Goal: Task Accomplishment & Management: Complete application form

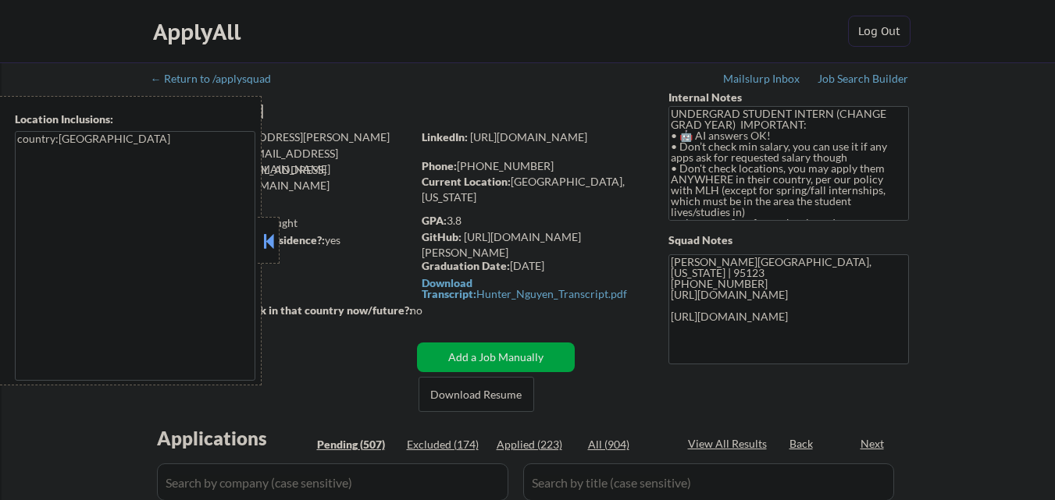
select select ""pending""
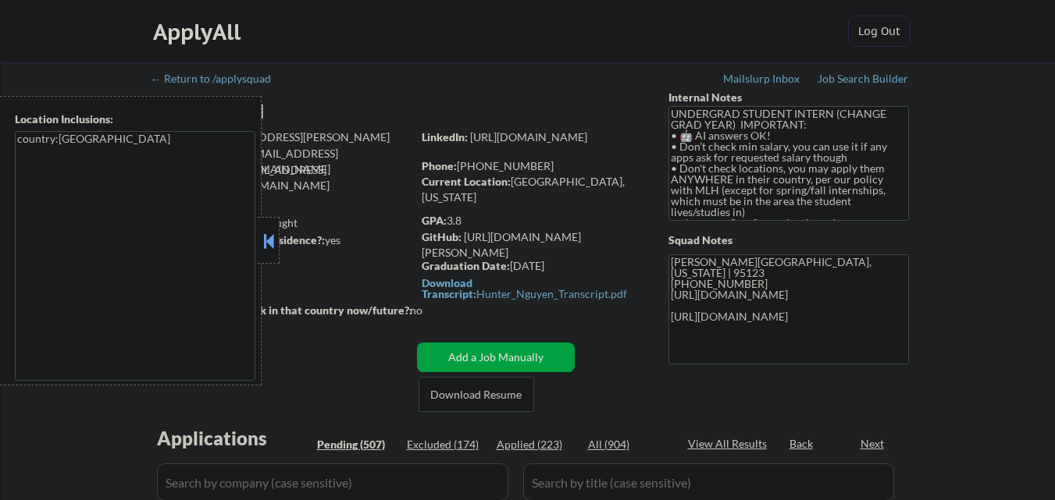
select select ""pending""
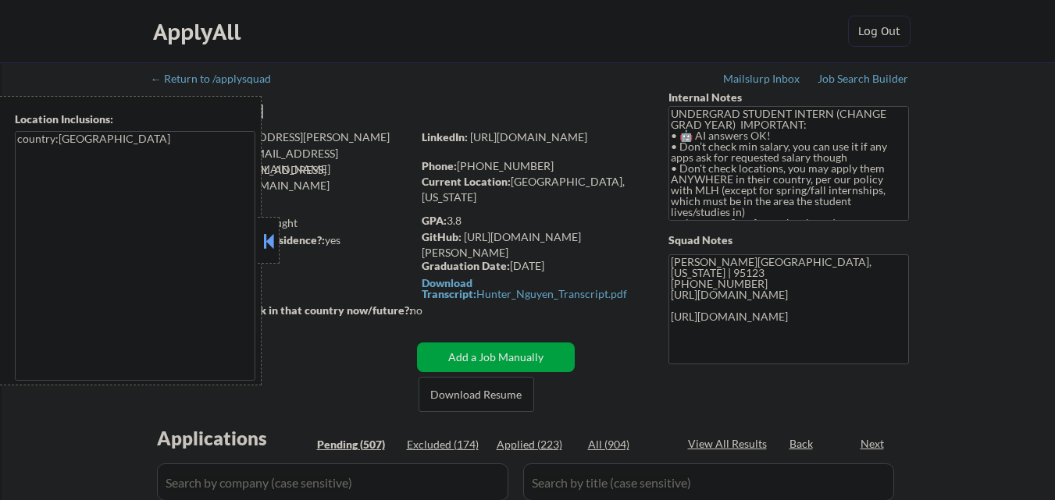
select select ""pending""
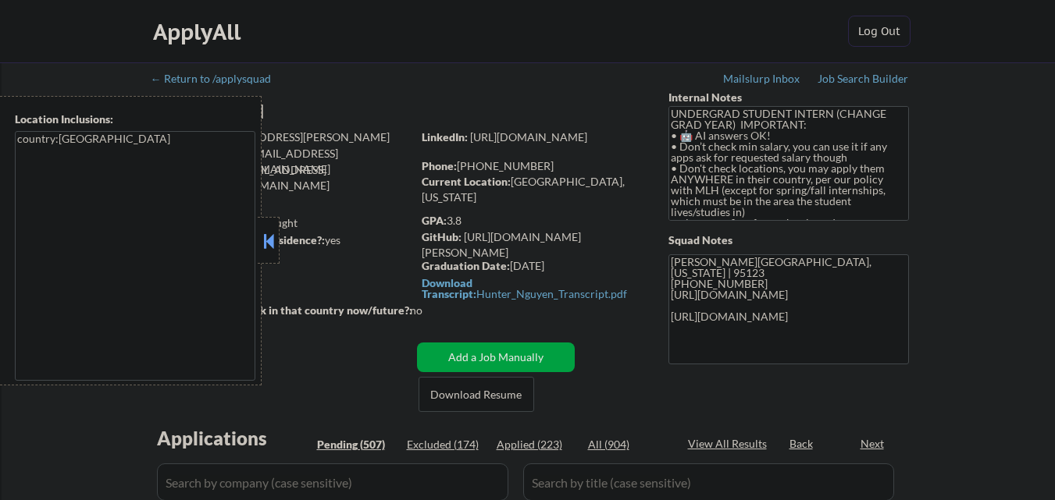
select select ""pending""
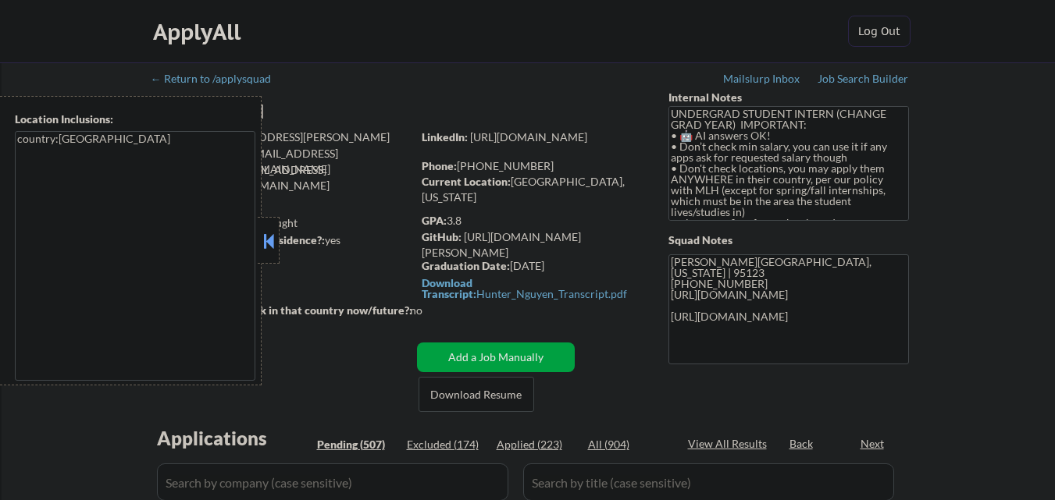
select select ""pending""
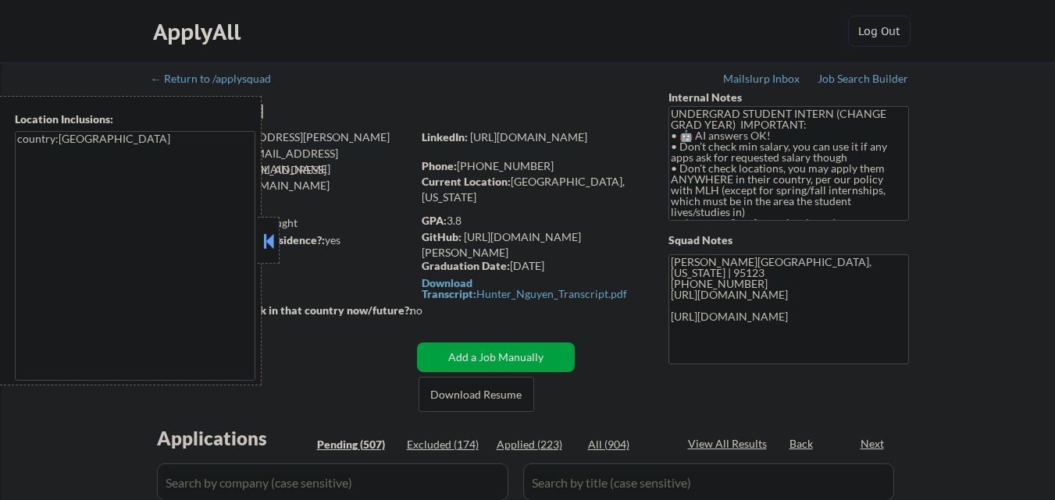
select select ""pending""
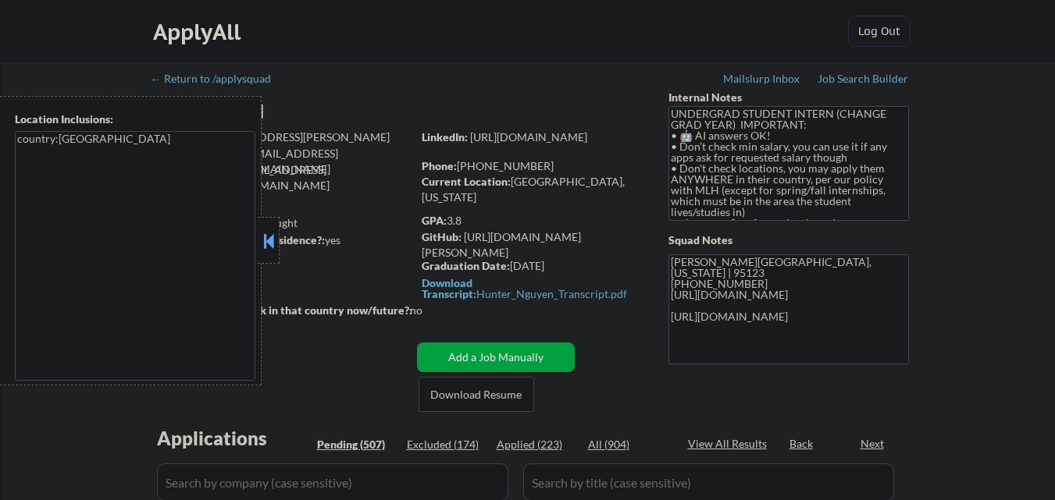
select select ""pending""
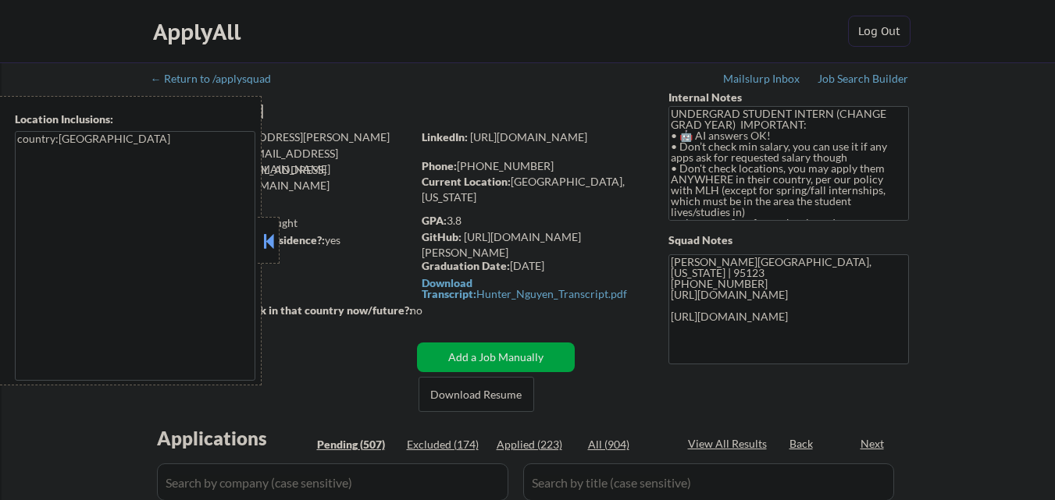
select select ""pending""
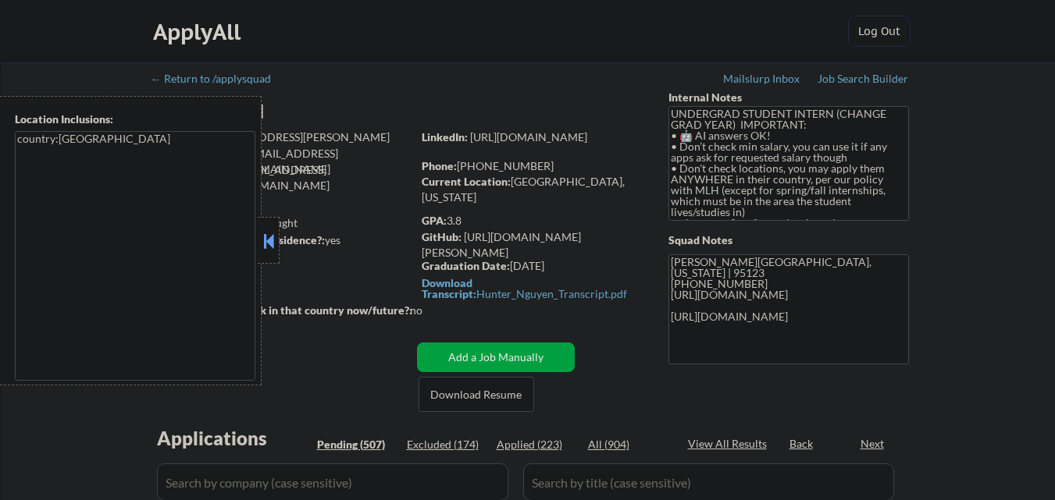
select select ""pending""
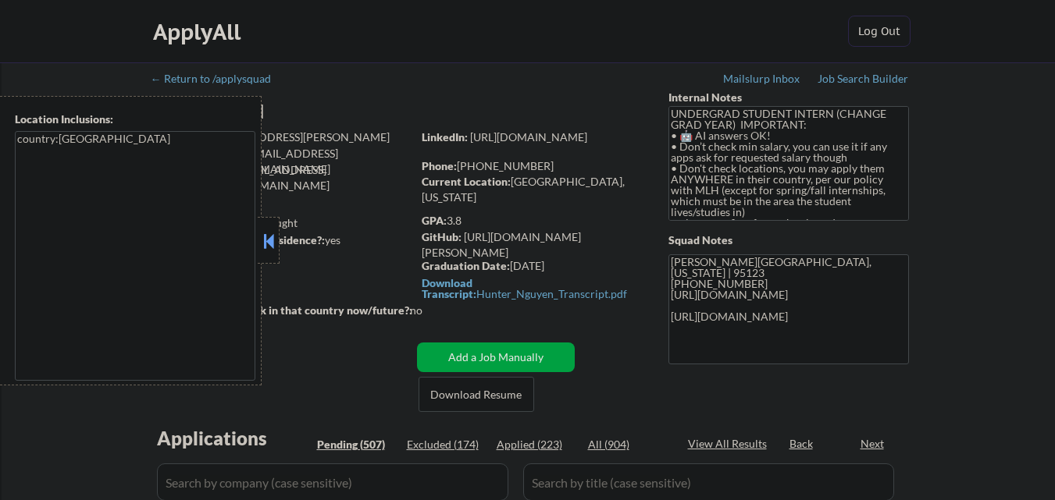
select select ""pending""
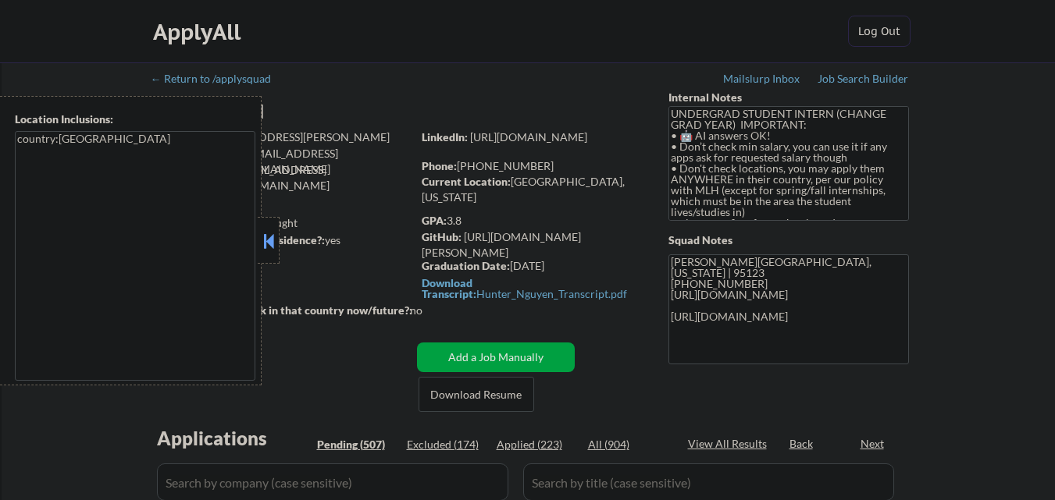
select select ""pending""
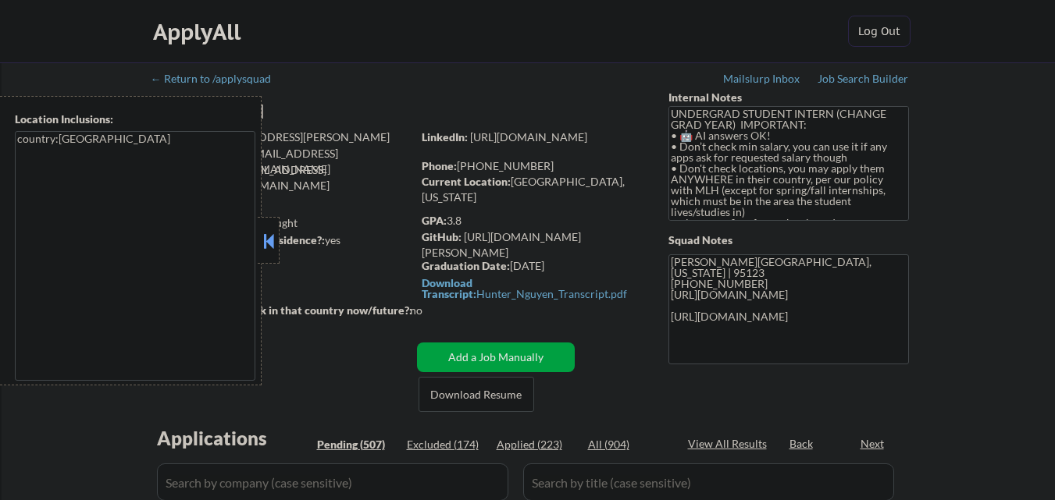
select select ""pending""
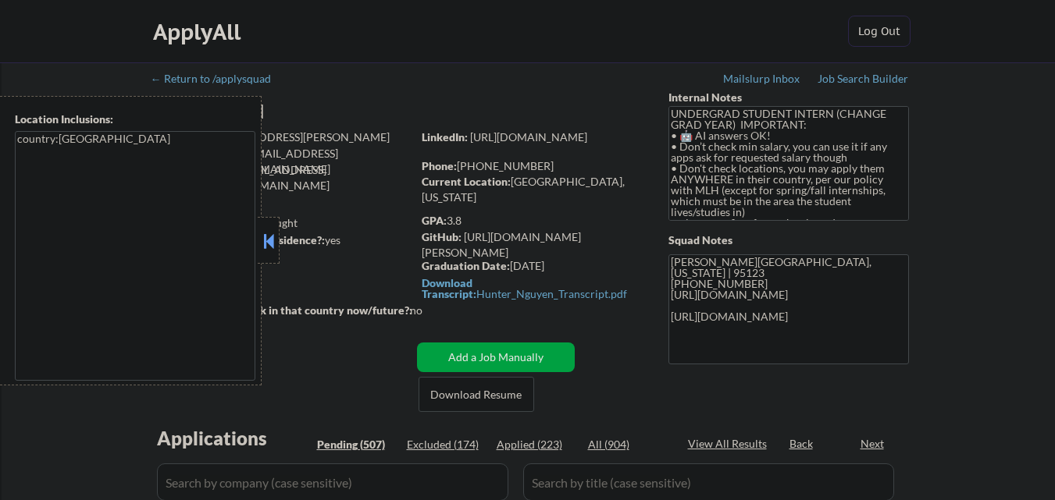
select select ""pending""
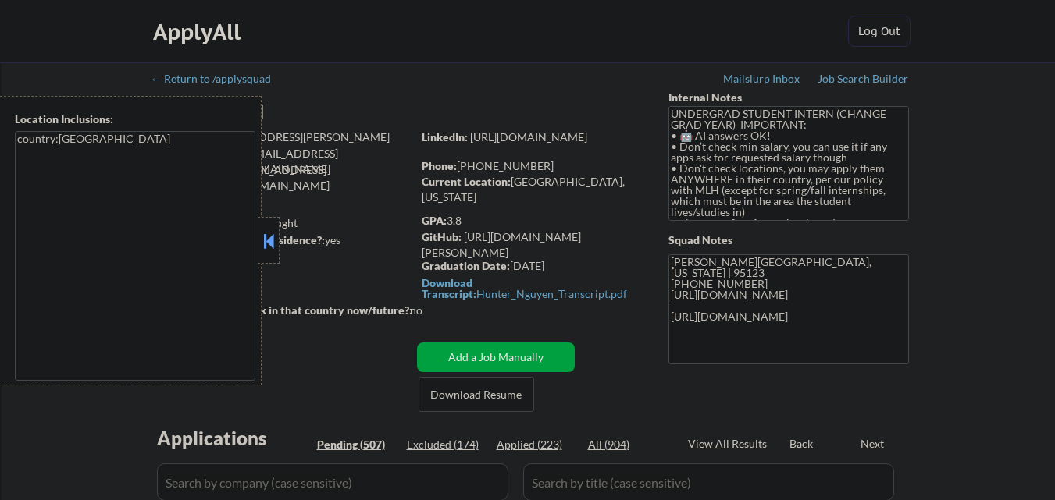
select select ""pending""
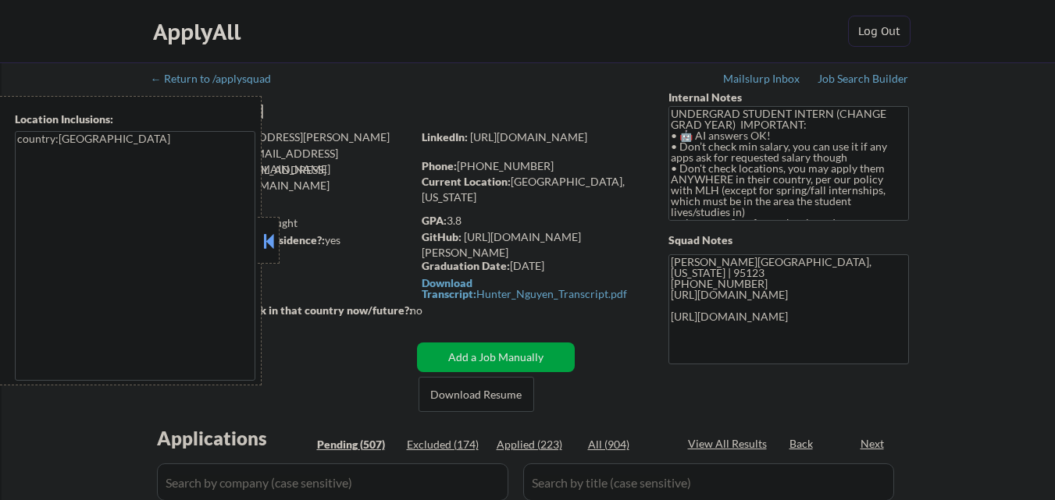
select select ""pending""
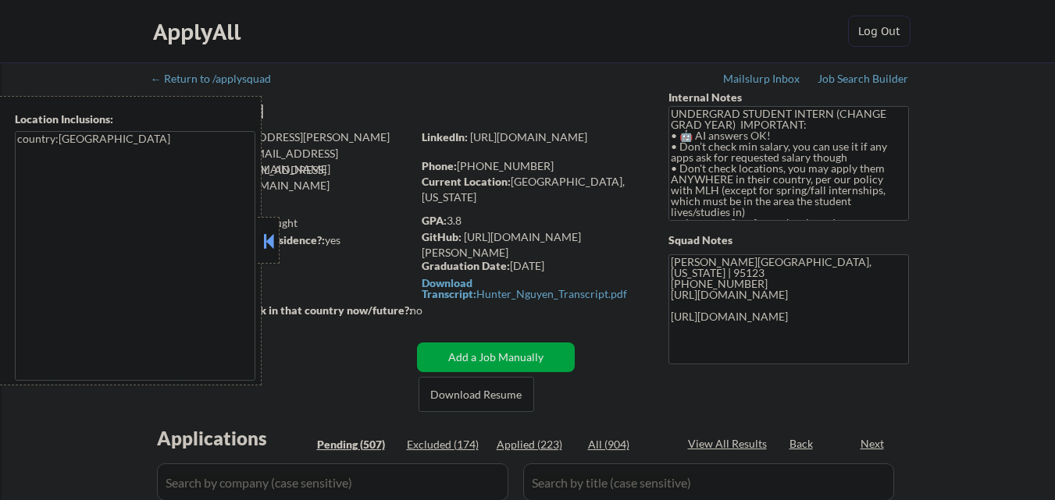
select select ""pending""
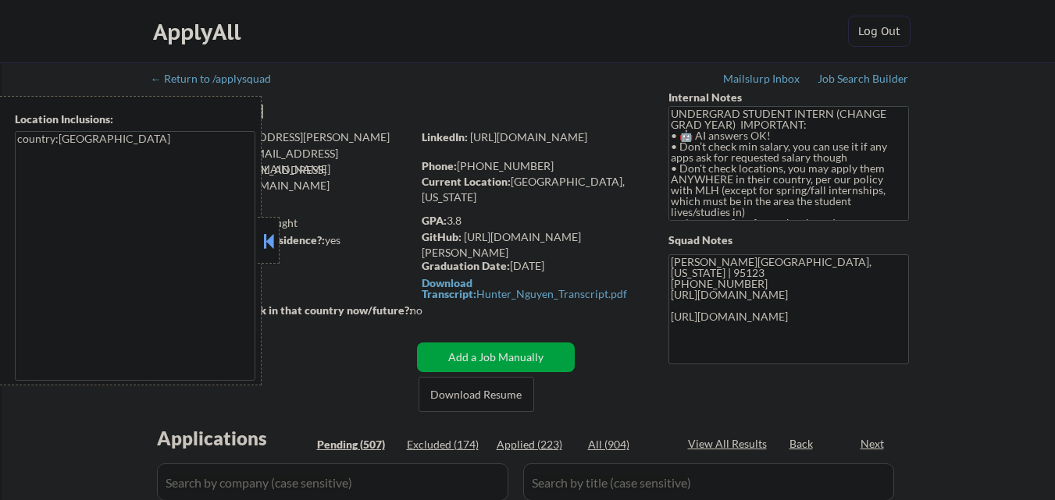
select select ""pending""
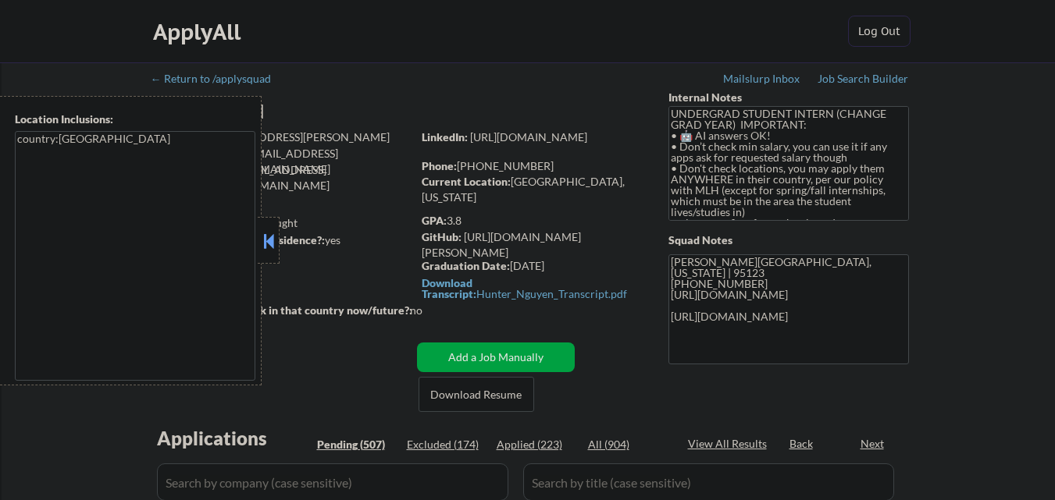
select select ""pending""
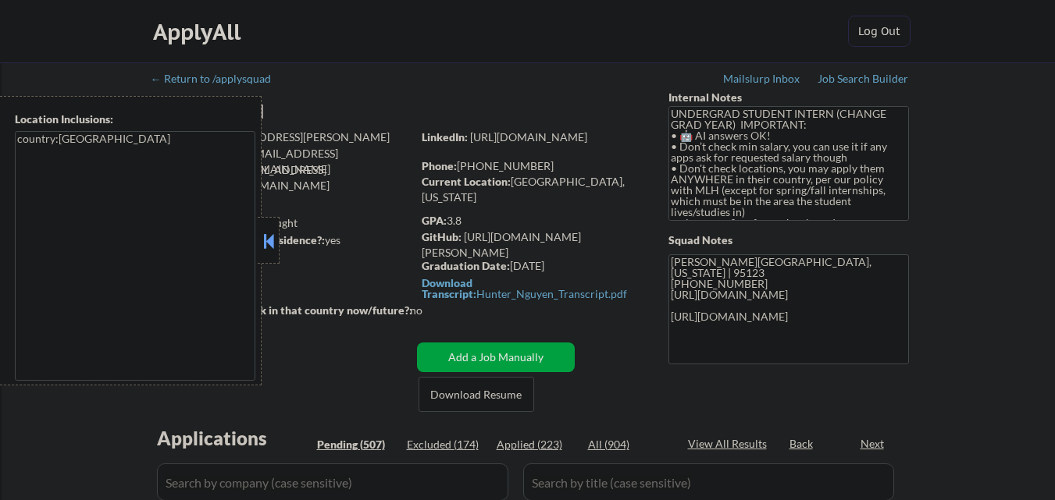
select select ""pending""
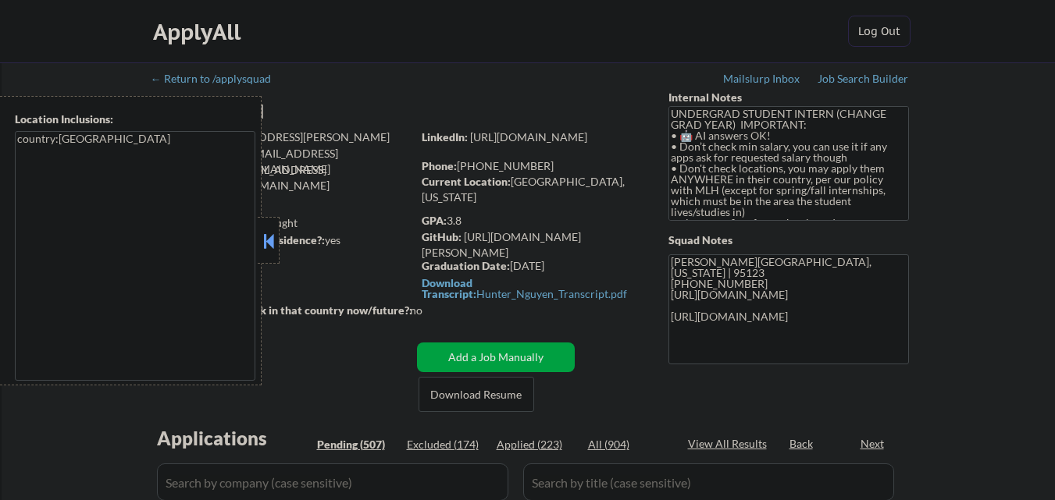
select select ""pending""
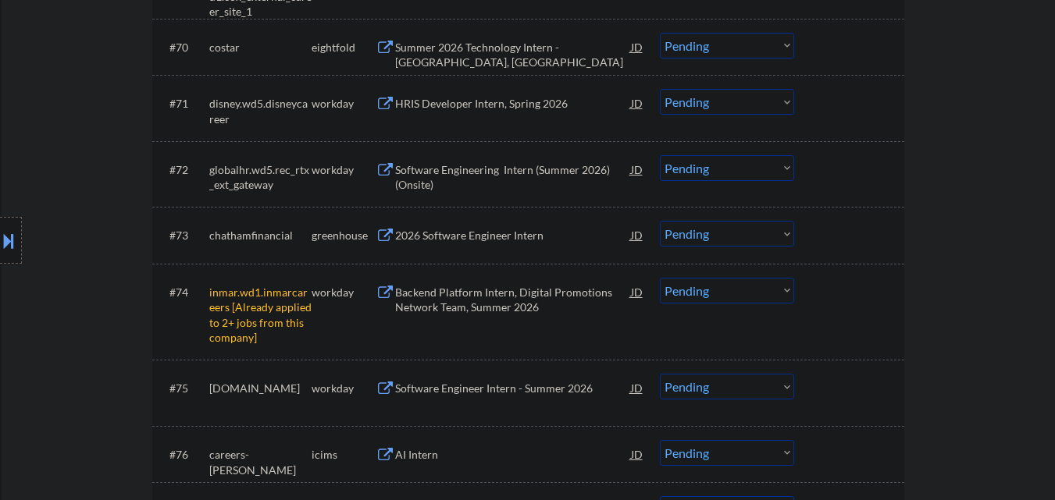
scroll to position [4841, 0]
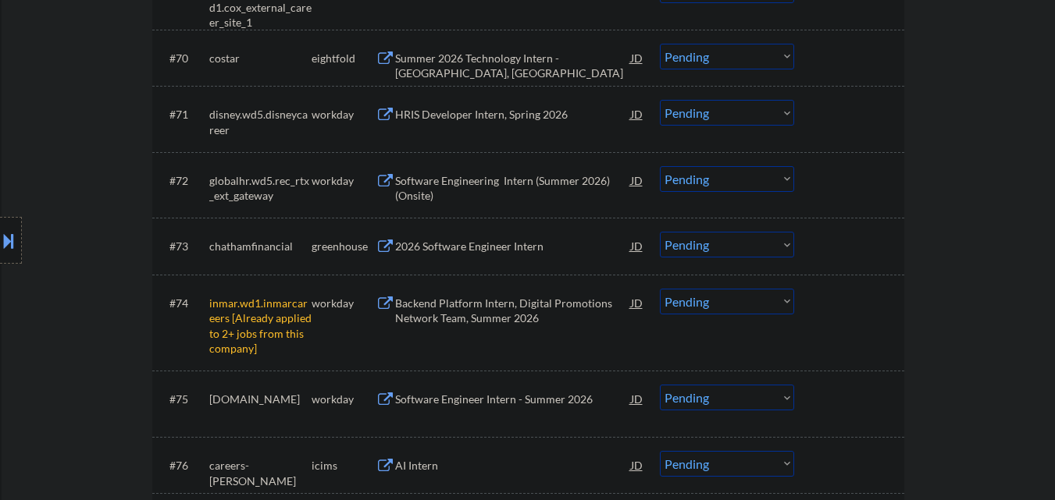
click at [788, 302] on select "Choose an option... Pending Applied Excluded (Questions) Excluded (Expired) Exc…" at bounding box center [727, 302] width 134 height 26
click at [660, 289] on select "Choose an option... Pending Applied Excluded (Questions) Excluded (Expired) Exc…" at bounding box center [727, 302] width 134 height 26
select select ""pending""
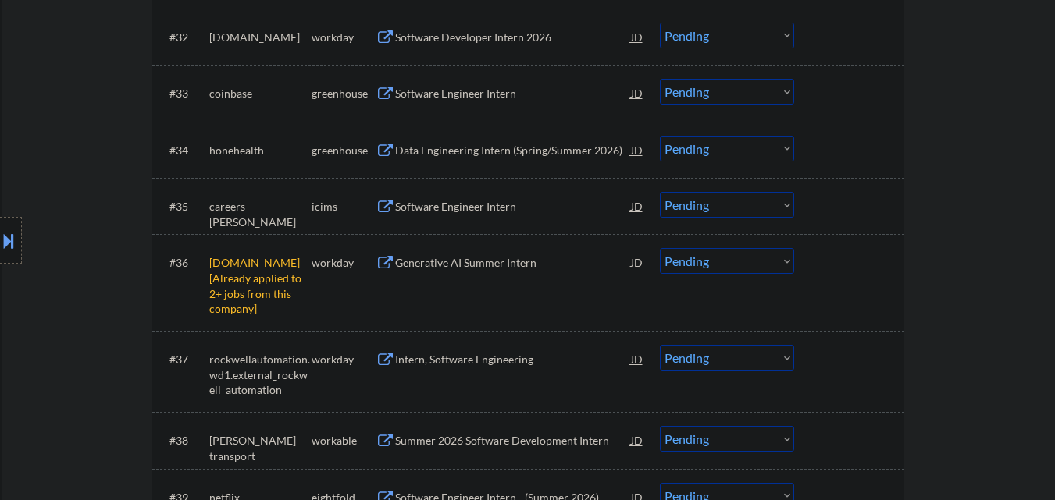
scroll to position [2498, 0]
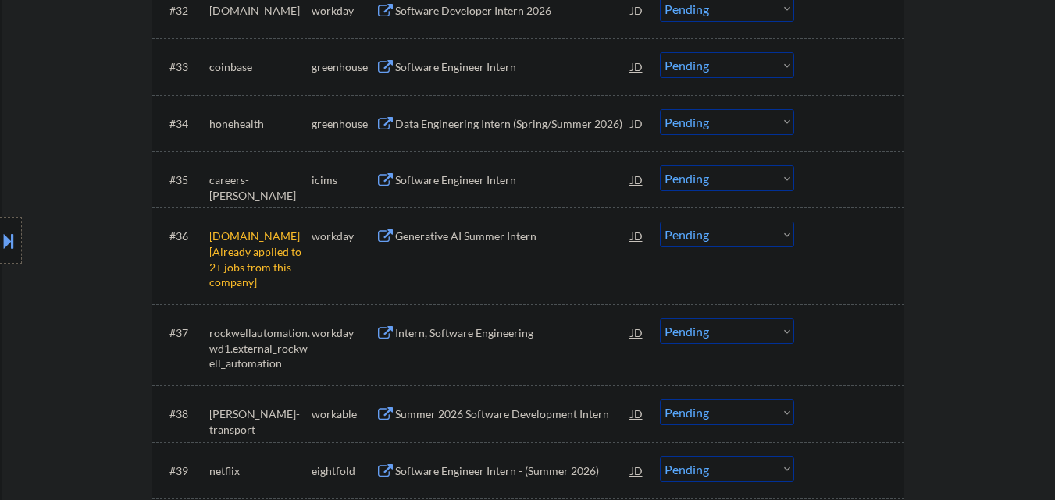
drag, startPoint x: 770, startPoint y: 237, endPoint x: 770, endPoint y: 246, distance: 8.6
click at [770, 237] on select "Choose an option... Pending Applied Excluded (Questions) Excluded (Expired) Exc…" at bounding box center [727, 235] width 134 height 26
click at [660, 222] on select "Choose an option... Pending Applied Excluded (Questions) Excluded (Expired) Exc…" at bounding box center [727, 235] width 134 height 26
select select ""pending""
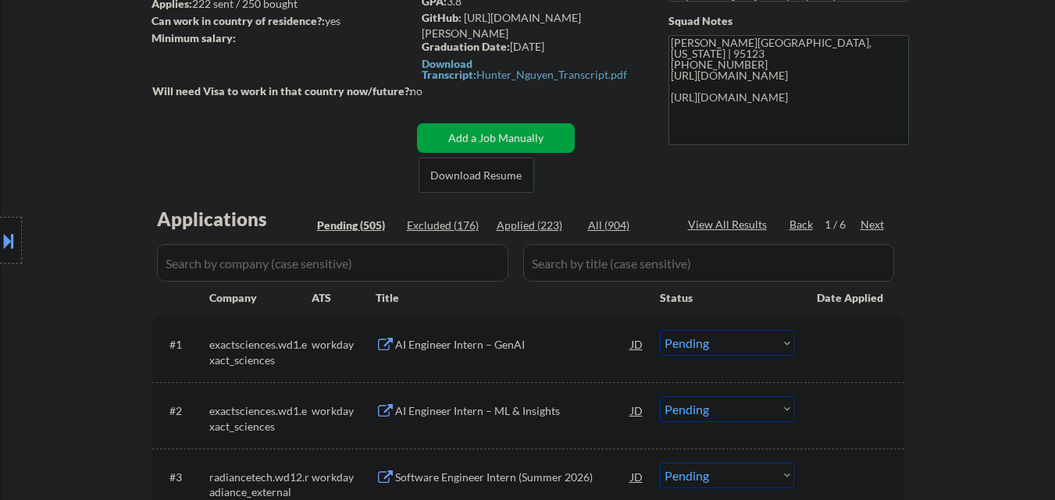
scroll to position [234, 0]
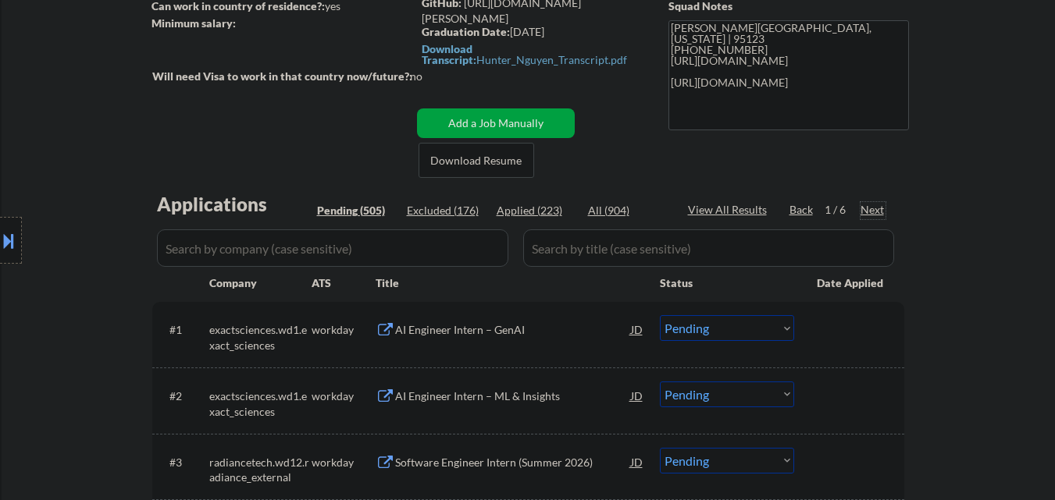
click at [873, 211] on div "Next" at bounding box center [872, 210] width 25 height 16
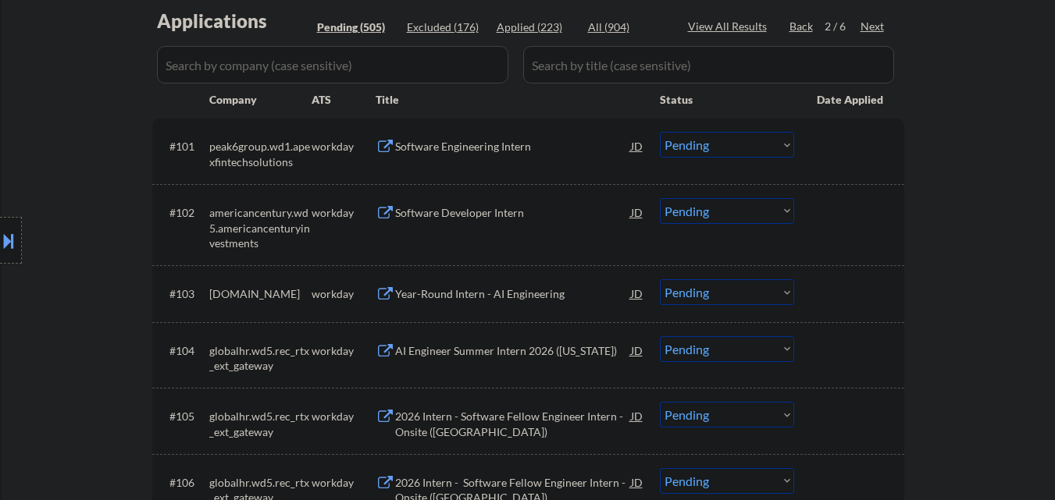
scroll to position [390, 0]
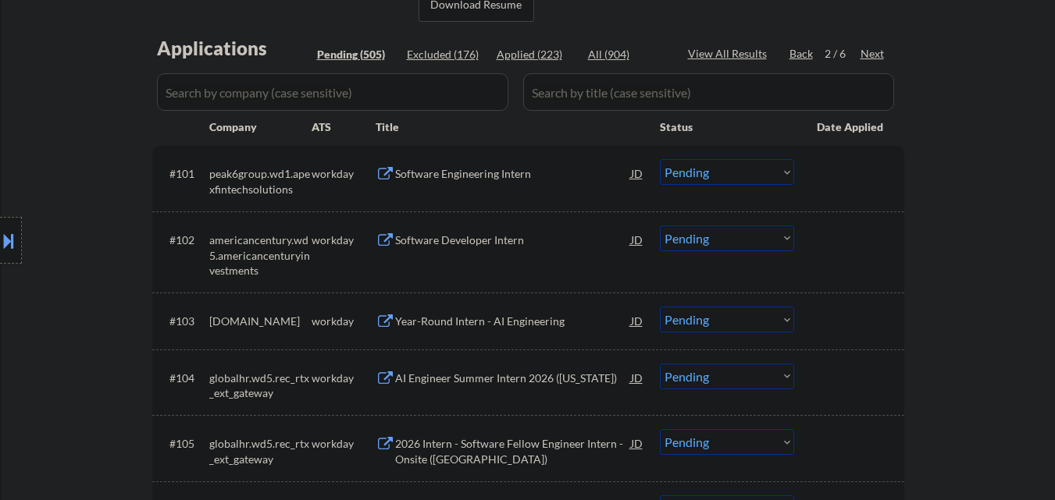
click at [876, 52] on div "Next" at bounding box center [872, 54] width 25 height 16
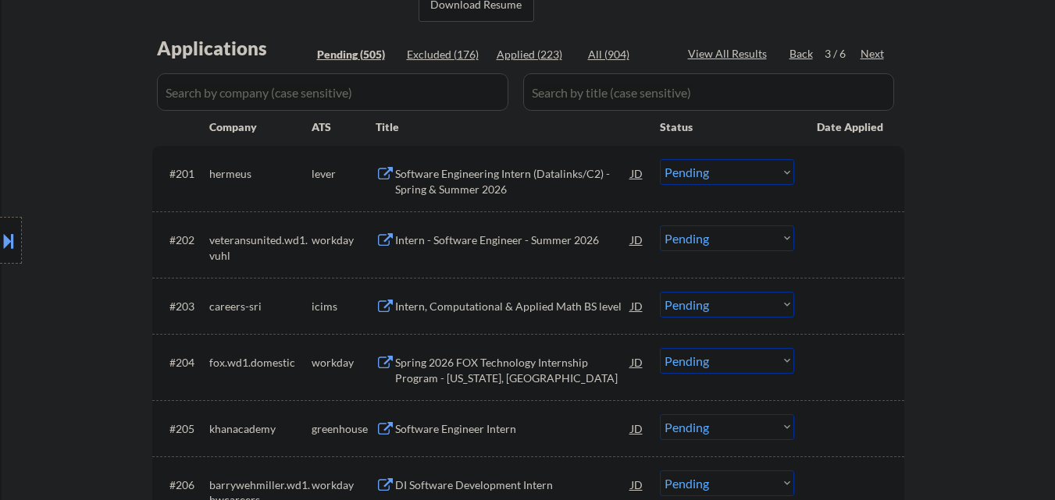
click at [479, 182] on div "Software Engineering Intern (Datalinks/C2) - Spring & Summer 2026" at bounding box center [513, 181] width 236 height 30
